Goal: Information Seeking & Learning: Find specific page/section

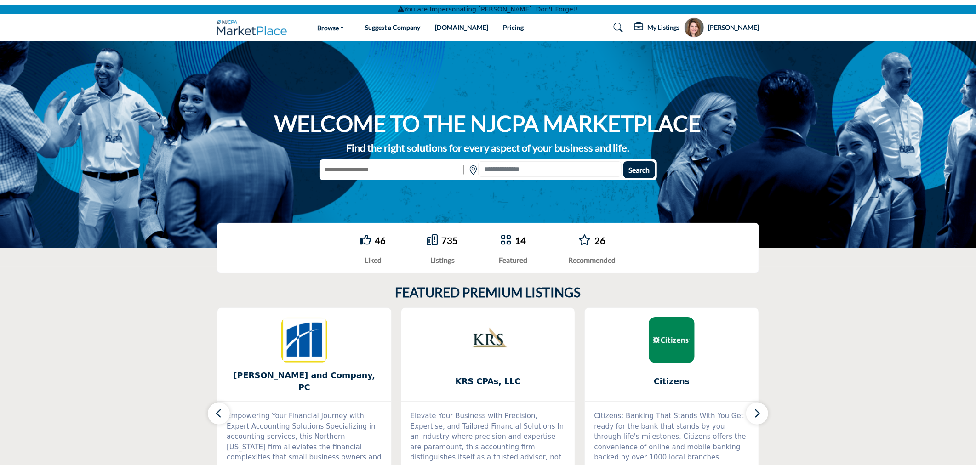
click at [366, 158] on div "WELCOME TO THE NJCPA MARKETPLACE Find the right solutions for every aspect of y…" at bounding box center [488, 144] width 542 height 71
click at [366, 166] on input "text" at bounding box center [391, 169] width 142 height 17
type input "********"
click at [623, 161] on button "Search" at bounding box center [639, 169] width 32 height 17
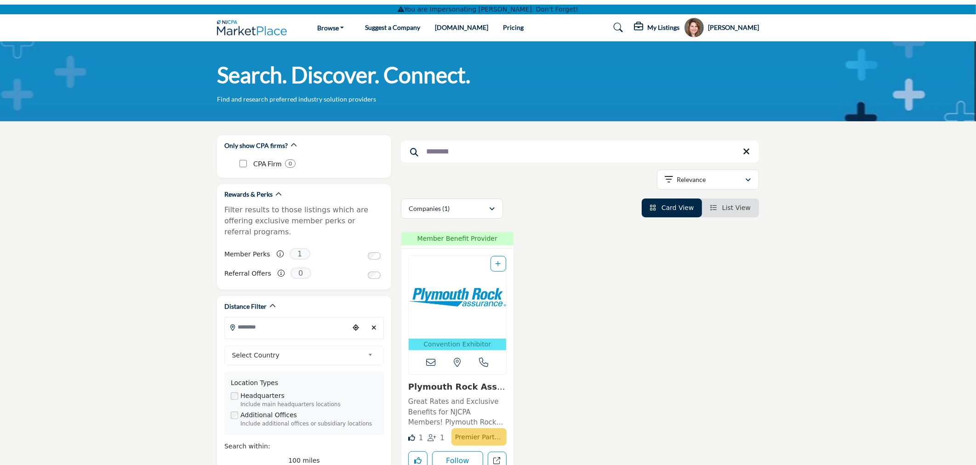
click at [457, 297] on img "Open Listing in new tab" at bounding box center [457, 297] width 97 height 83
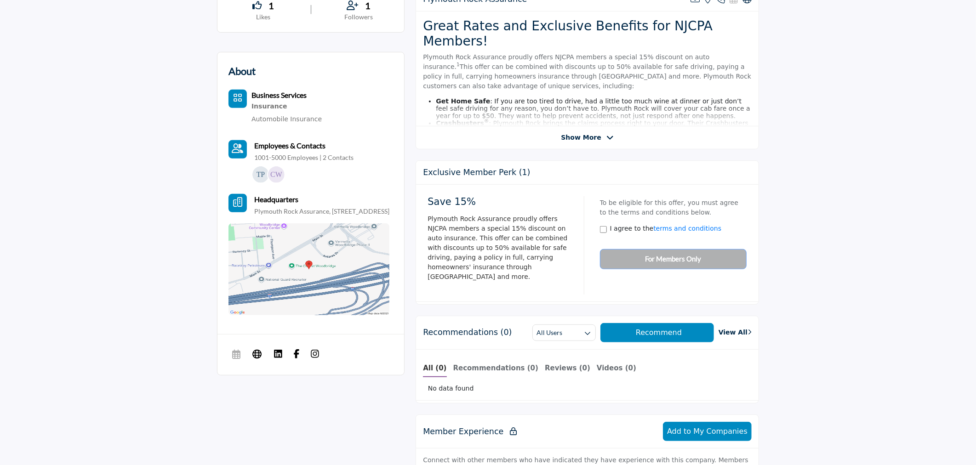
scroll to position [310, 0]
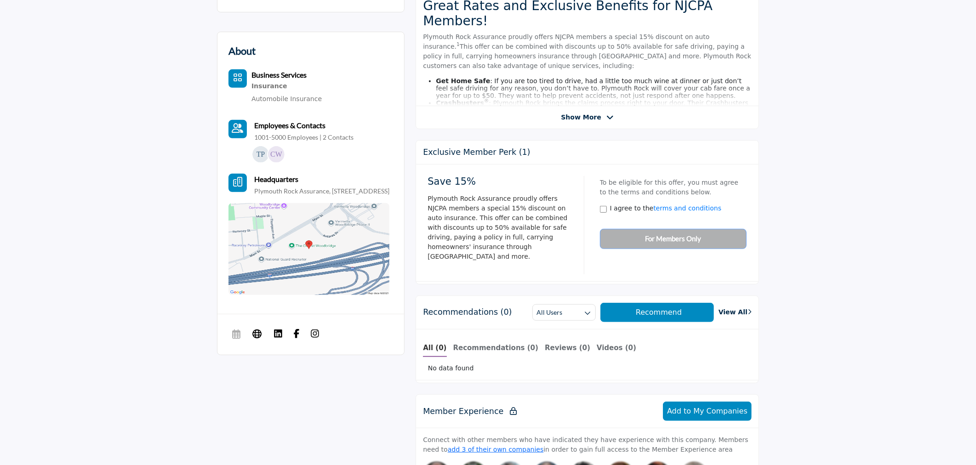
click at [606, 117] on icon at bounding box center [609, 118] width 7 height 8
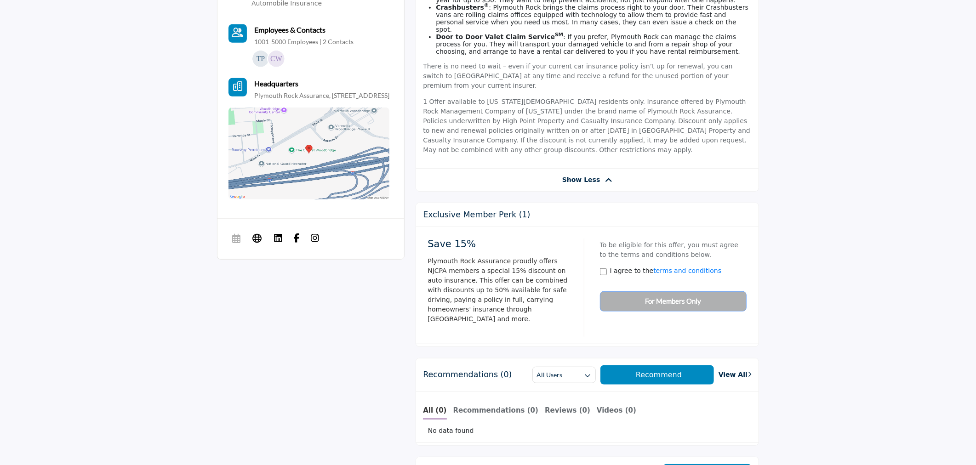
scroll to position [412, 0]
